Goal: Task Accomplishment & Management: Manage account settings

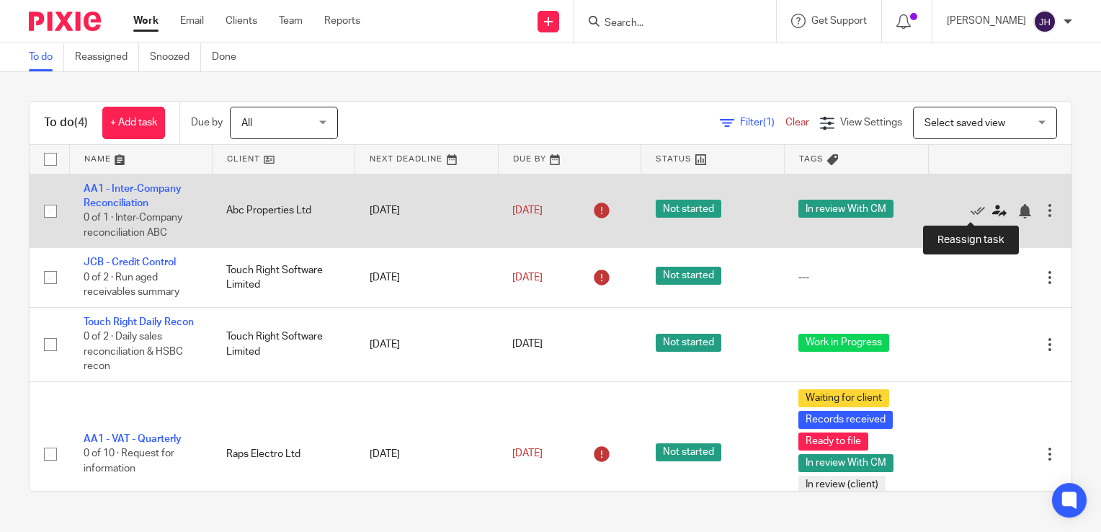
click at [993, 213] on icon at bounding box center [1000, 211] width 14 height 14
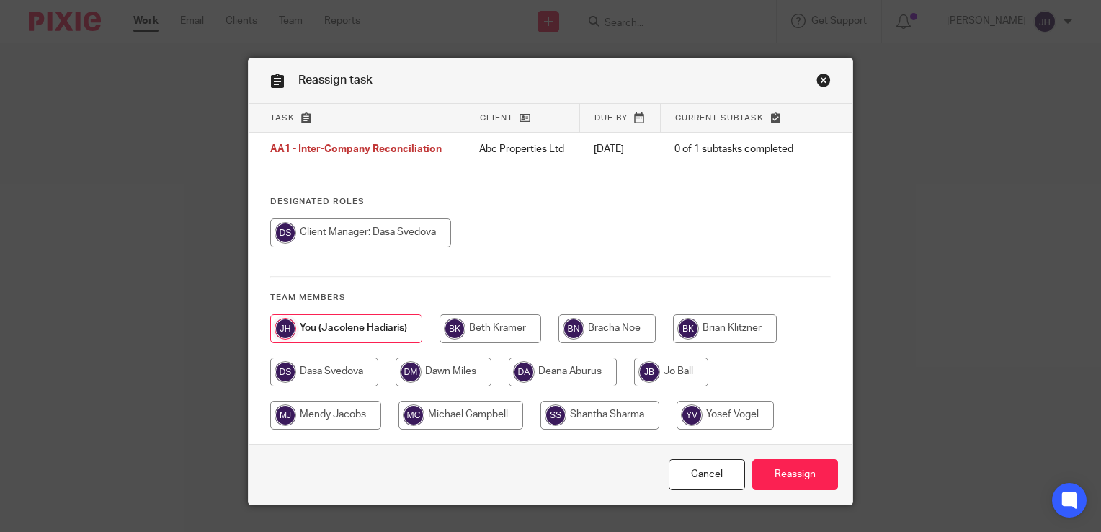
click at [345, 371] on input "radio" at bounding box center [324, 372] width 108 height 29
radio input "true"
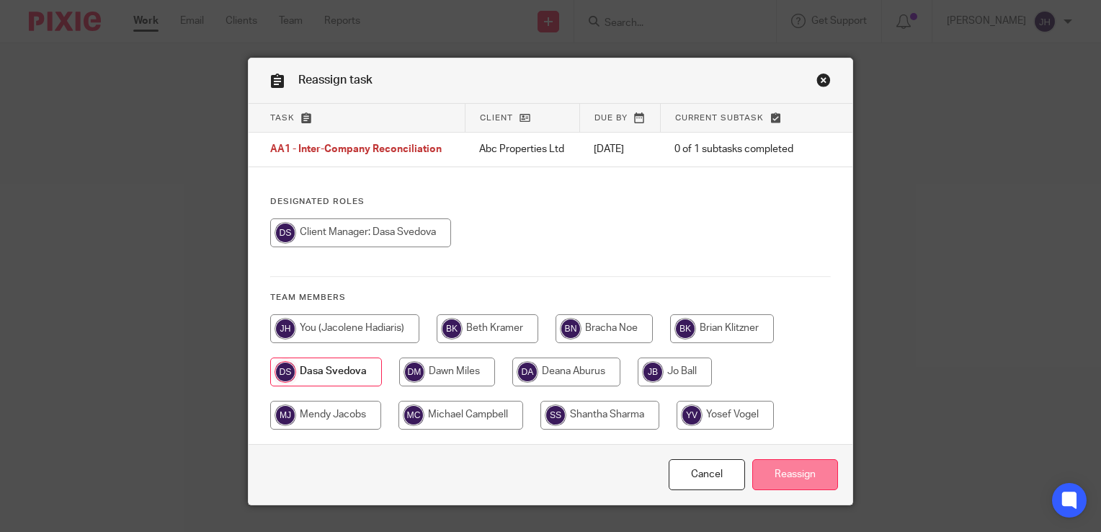
click at [784, 479] on input "Reassign" at bounding box center [796, 474] width 86 height 31
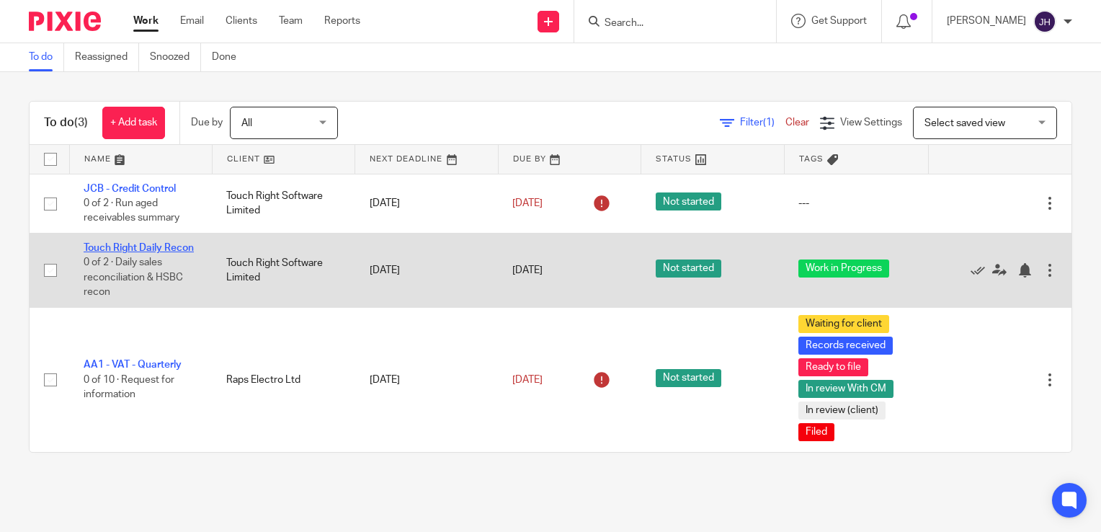
click at [104, 248] on link "Touch Right Daily Recon" at bounding box center [139, 248] width 110 height 10
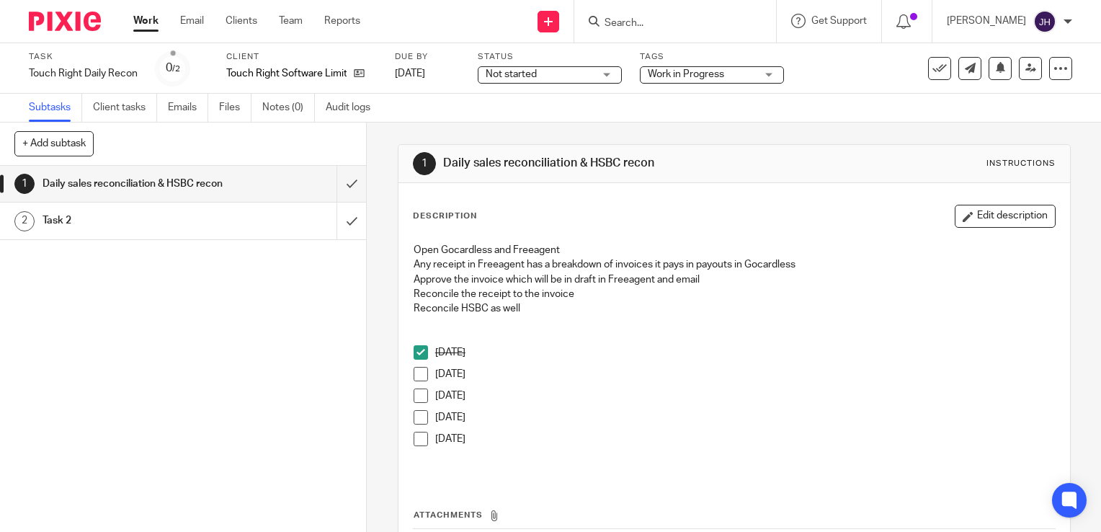
click at [414, 371] on span at bounding box center [421, 374] width 14 height 14
click at [420, 396] on span at bounding box center [421, 396] width 14 height 14
